Goal: Task Accomplishment & Management: Manage account settings

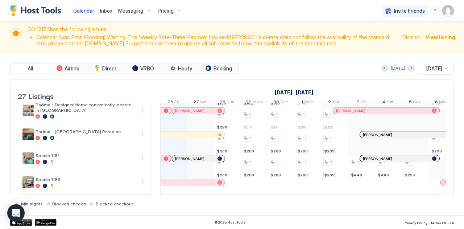
scroll to position [575, 0]
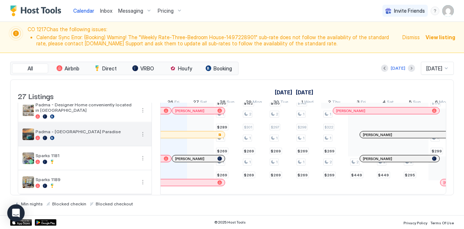
click at [83, 129] on span "Padma - [GEOGRAPHIC_DATA] Paradise" at bounding box center [86, 131] width 100 height 5
click at [140, 130] on button "More options" at bounding box center [143, 134] width 9 height 9
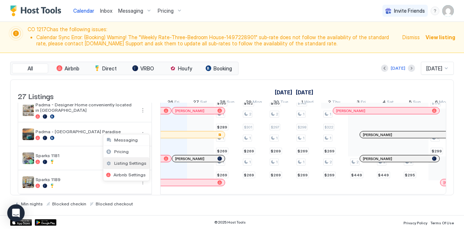
click at [116, 162] on span "Listing Settings" at bounding box center [130, 162] width 32 height 5
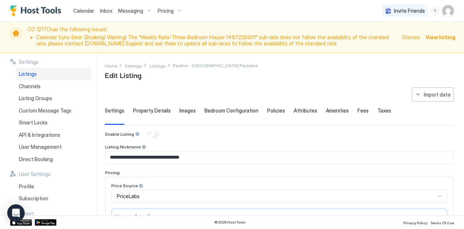
click at [449, 13] on img "User profile" at bounding box center [449, 11] width 12 height 12
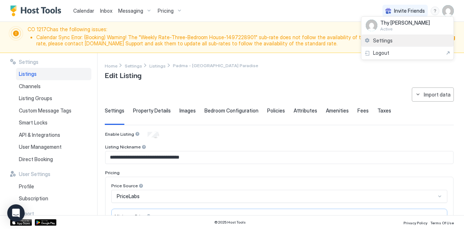
click at [389, 37] on span "Settings" at bounding box center [383, 40] width 20 height 7
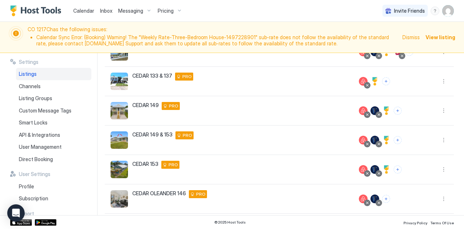
scroll to position [225, 0]
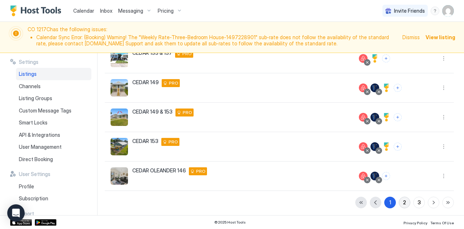
click at [399, 202] on button "2" at bounding box center [405, 203] width 12 height 12
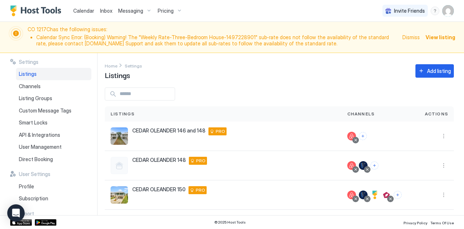
scroll to position [245, 0]
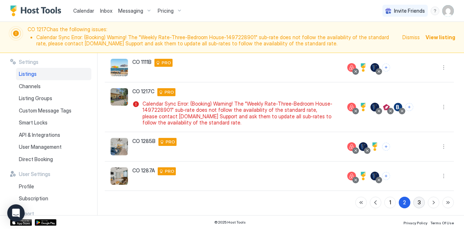
click at [414, 201] on button "3" at bounding box center [420, 203] width 12 height 12
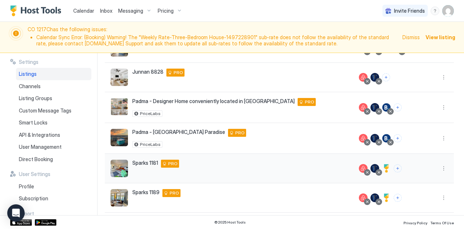
scroll to position [139, 0]
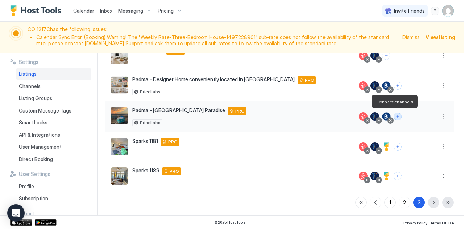
click at [394, 115] on button "Connect channels" at bounding box center [398, 116] width 8 height 8
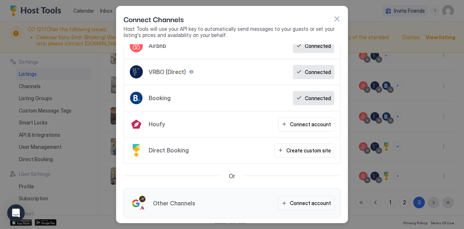
scroll to position [0, 0]
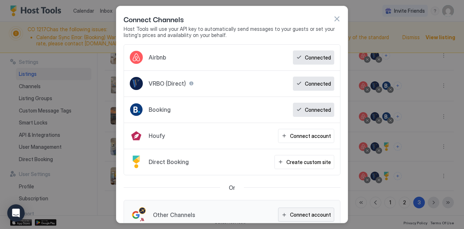
click at [284, 208] on button "Connect account" at bounding box center [306, 215] width 56 height 14
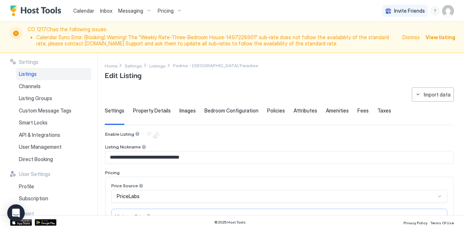
click at [411, 35] on span "Dismiss" at bounding box center [411, 37] width 17 height 8
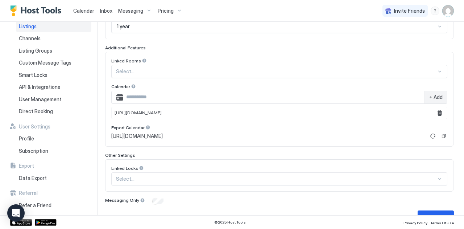
scroll to position [233, 0]
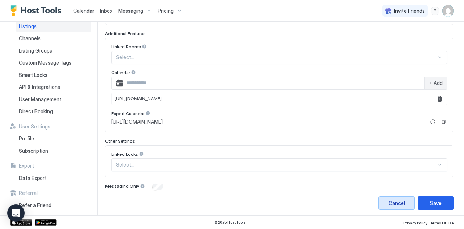
click at [389, 200] on div "Cancel" at bounding box center [397, 203] width 16 height 8
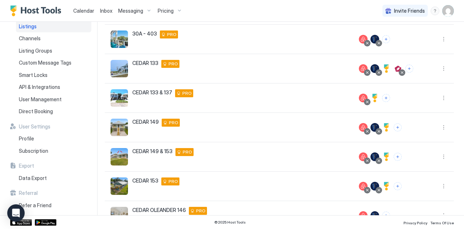
scroll to position [194, 0]
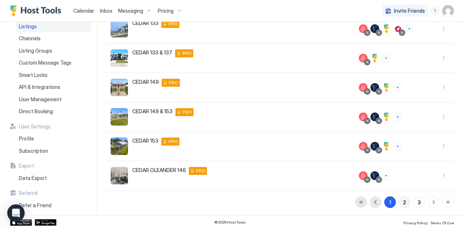
click at [403, 200] on div "2" at bounding box center [404, 202] width 3 height 8
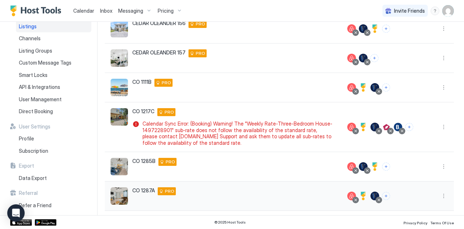
drag, startPoint x: 398, startPoint y: 200, endPoint x: 378, endPoint y: 185, distance: 25.4
click at [378, 185] on div at bounding box center [381, 195] width 78 height 29
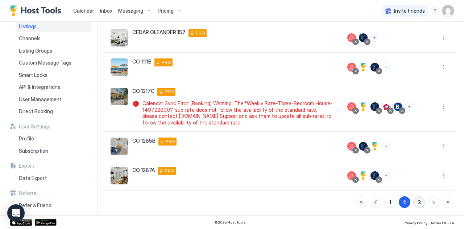
click at [414, 202] on button "3" at bounding box center [420, 202] width 12 height 12
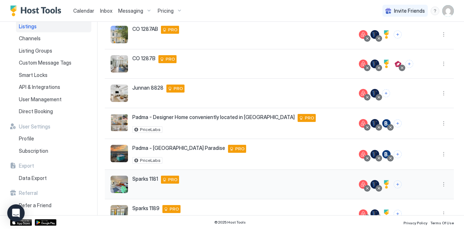
scroll to position [70, 0]
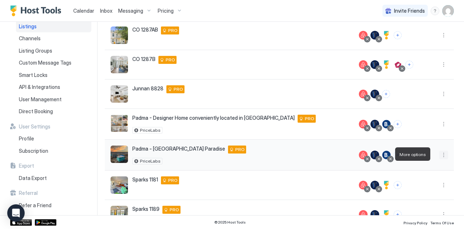
click at [440, 155] on button "More options" at bounding box center [444, 155] width 9 height 9
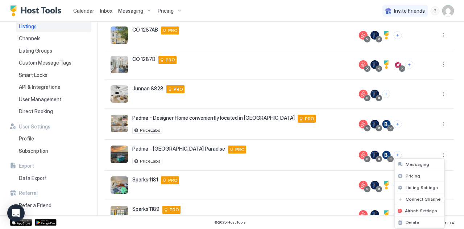
click at [448, 13] on div at bounding box center [232, 114] width 464 height 229
click at [444, 10] on img "User profile" at bounding box center [449, 11] width 12 height 12
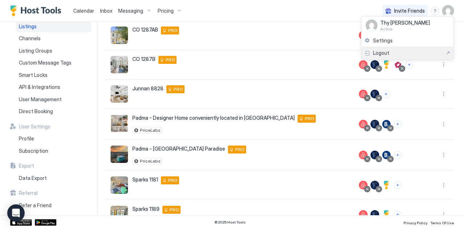
click at [383, 51] on span "Logout" at bounding box center [381, 53] width 16 height 7
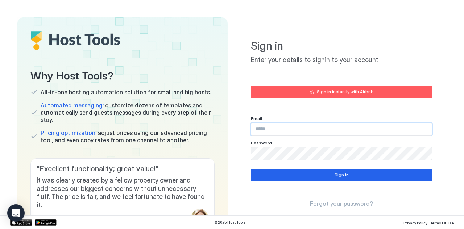
click at [275, 127] on input "Input Field" at bounding box center [341, 129] width 181 height 12
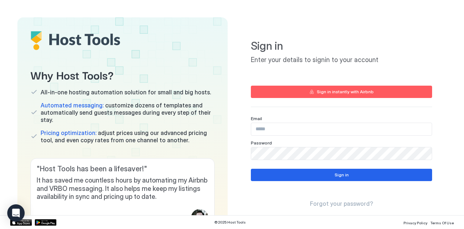
type input "**********"
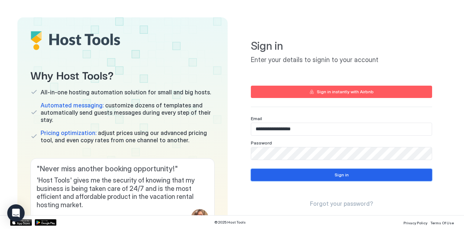
click at [276, 177] on button "Sign in" at bounding box center [341, 175] width 181 height 12
